Goal: Find specific page/section: Find specific page/section

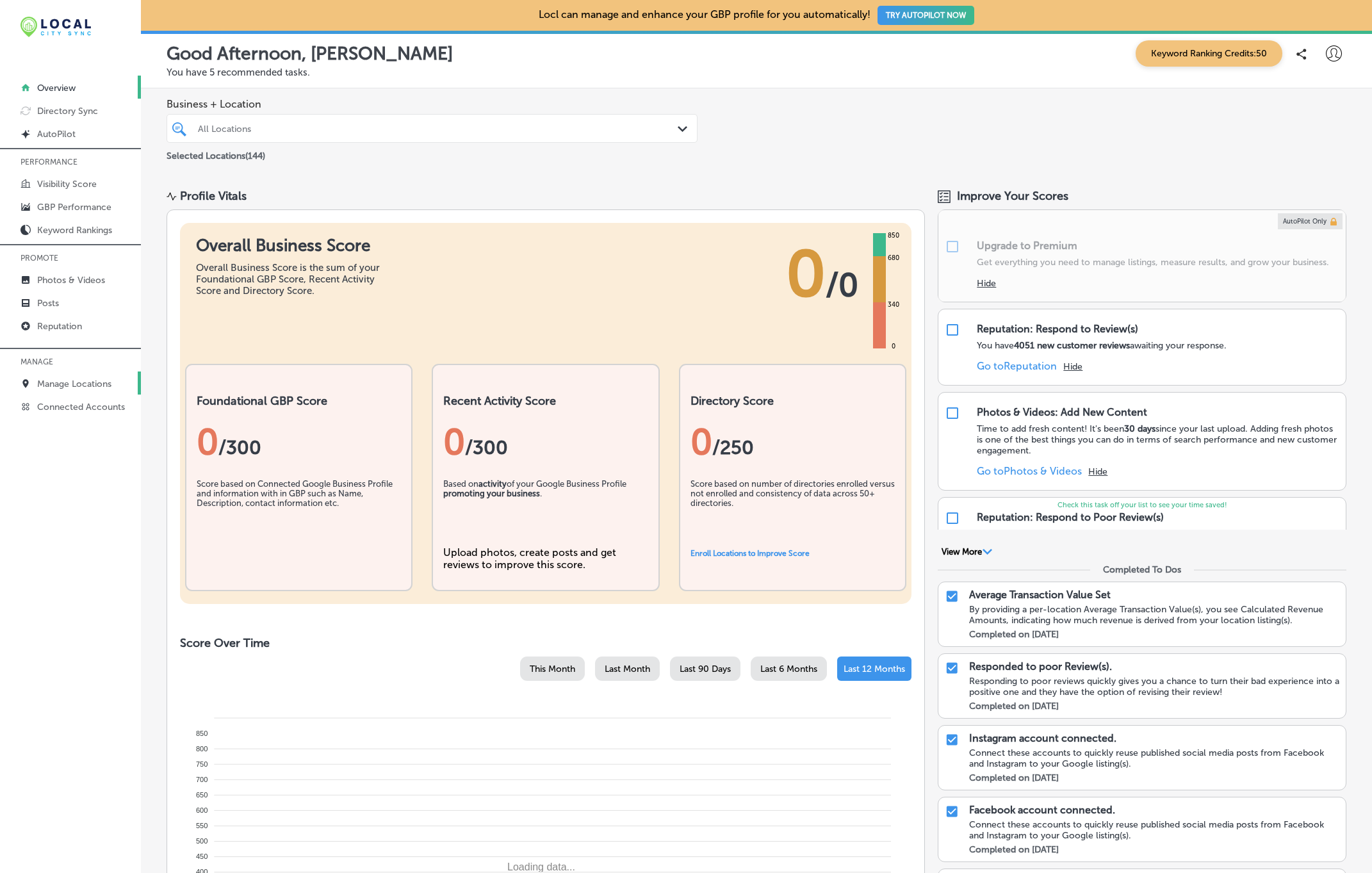
click at [60, 386] on p "Manage Locations" at bounding box center [75, 384] width 75 height 11
